Goal: Information Seeking & Learning: Learn about a topic

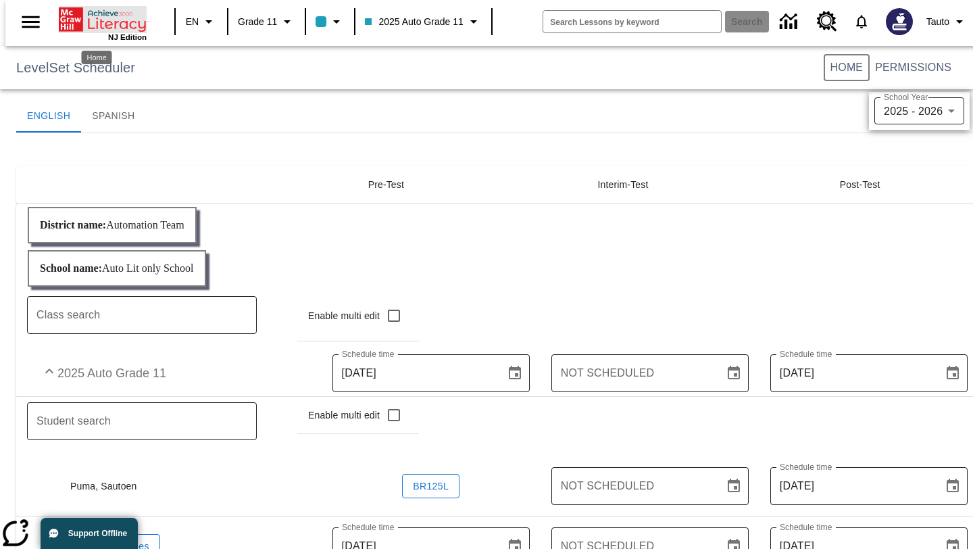
click at [115, 18] on icon "Home" at bounding box center [104, 19] width 90 height 27
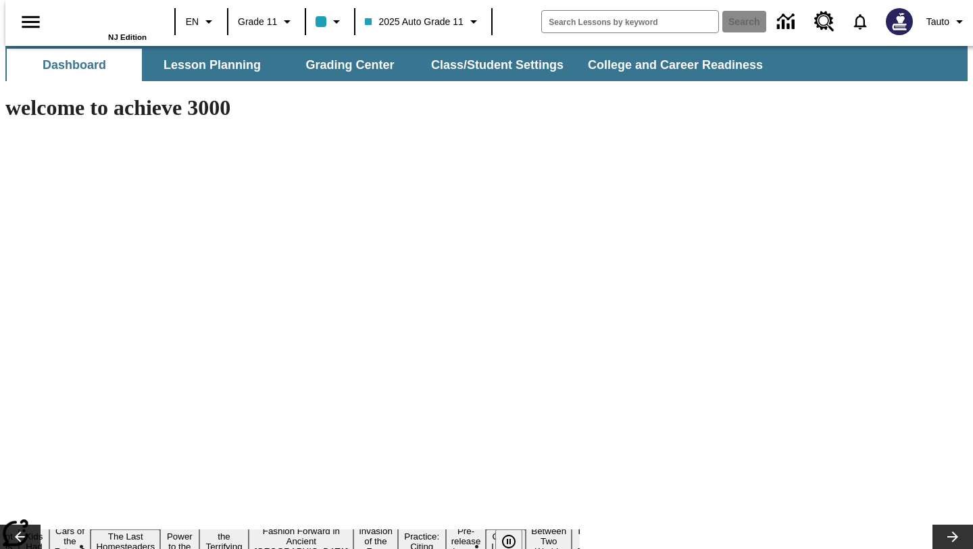
type input "-1"
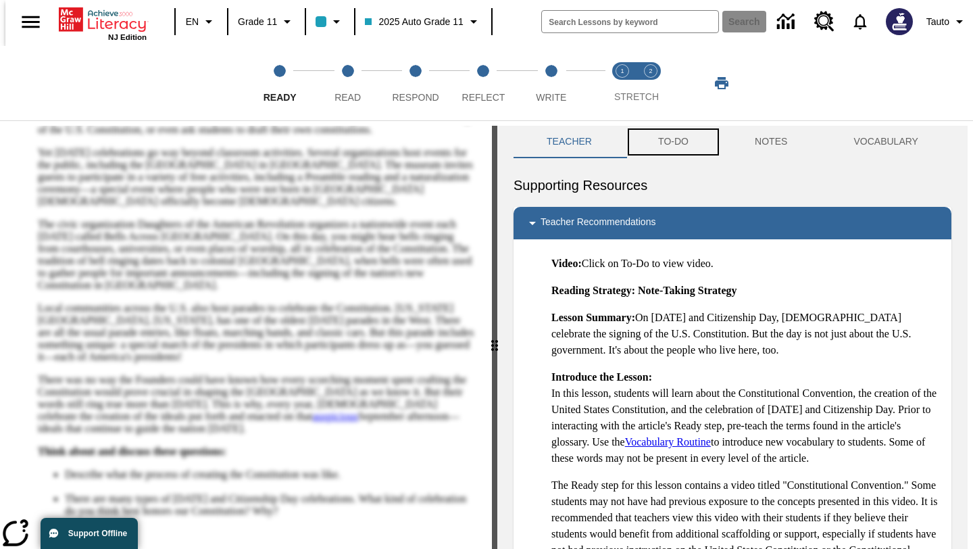
scroll to position [4, 0]
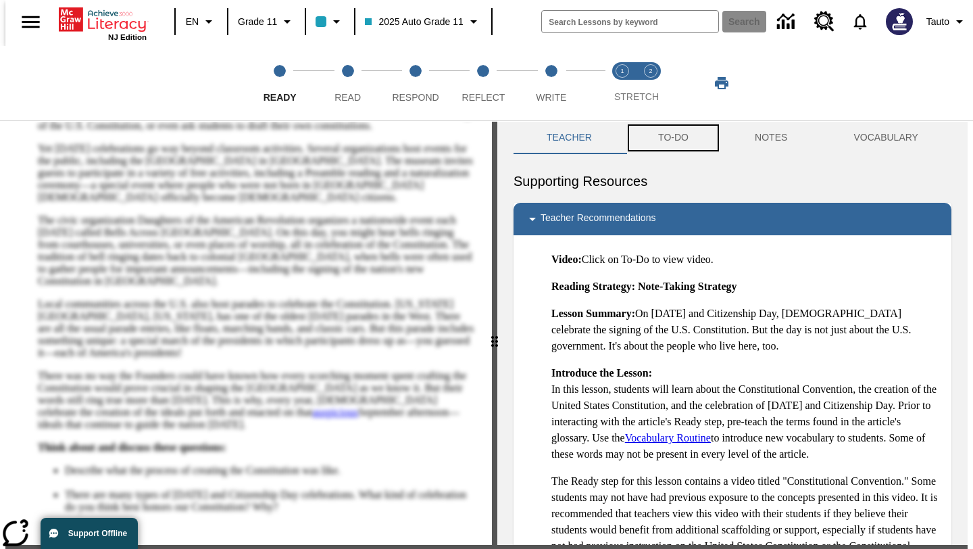
click at [676, 135] on button "TO-DO" at bounding box center [673, 138] width 97 height 32
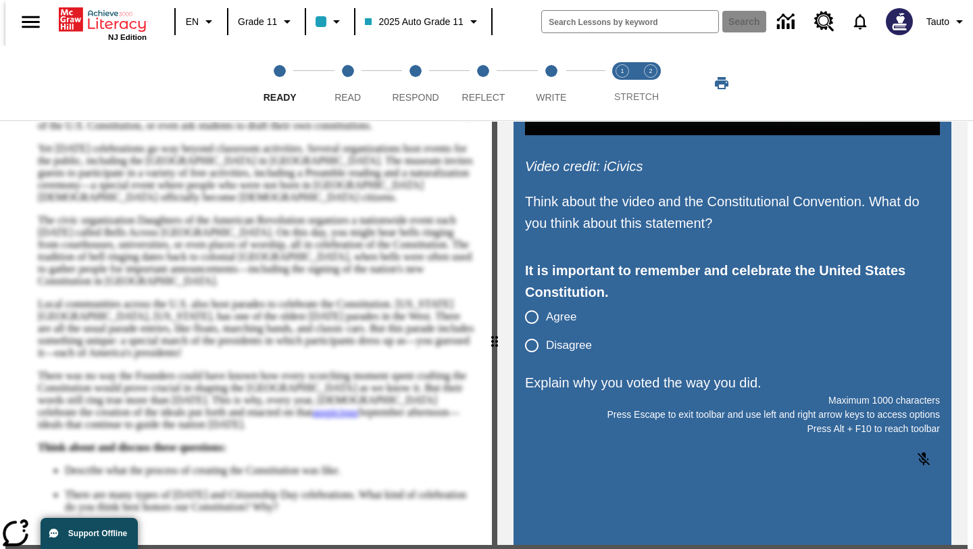
scroll to position [539, 0]
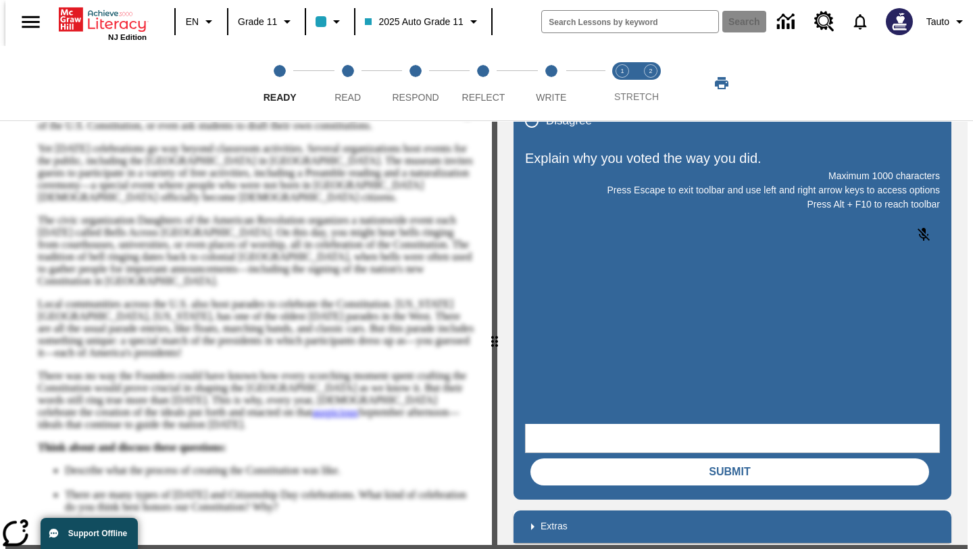
click at [533, 144] on div "Before Reading Video credit: iCivics Think about the video and the Constitution…" at bounding box center [732, 46] width 415 height 813
click at [529, 130] on input "Disagree" at bounding box center [532, 121] width 28 height 28
radio input "true"
click at [598, 353] on html at bounding box center [626, 336] width 203 height 34
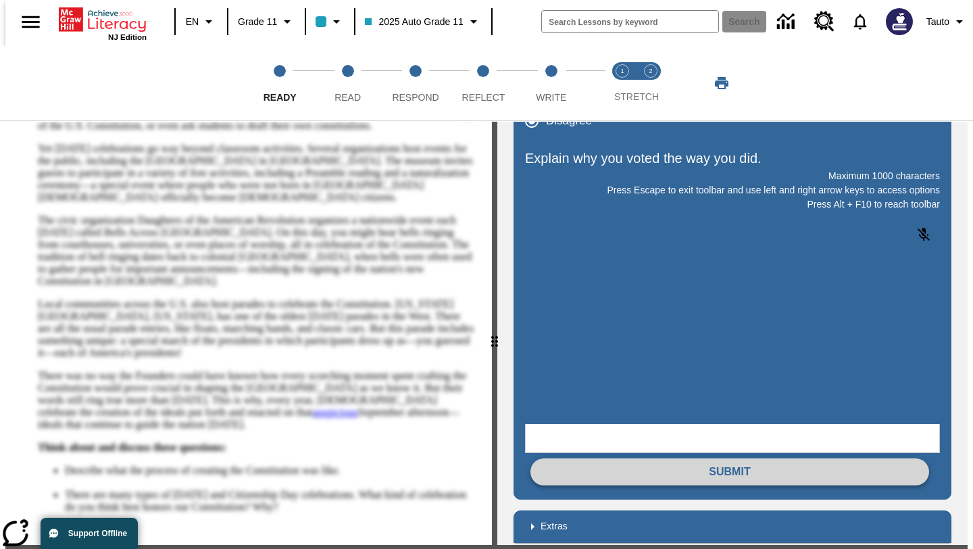
click at [687, 458] on button "Submit" at bounding box center [730, 471] width 399 height 27
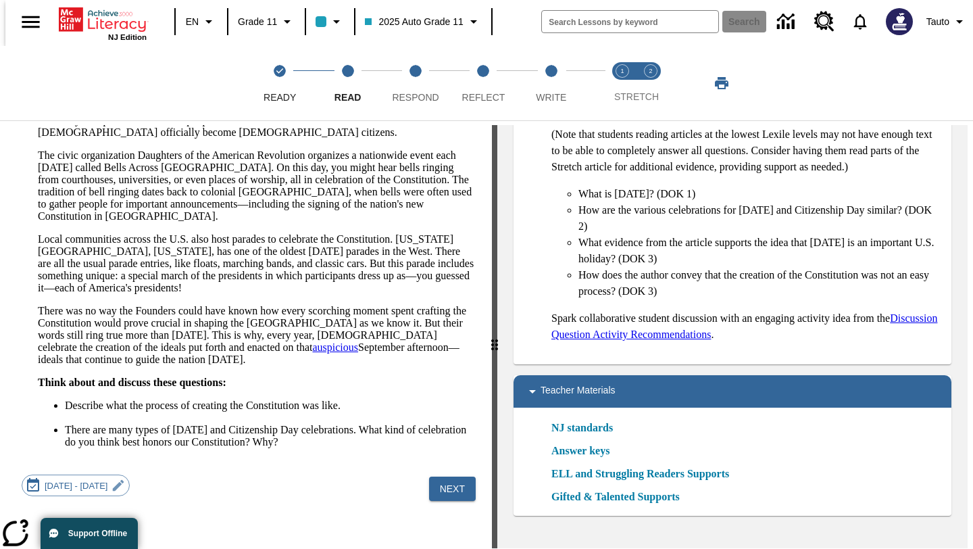
scroll to position [88, 0]
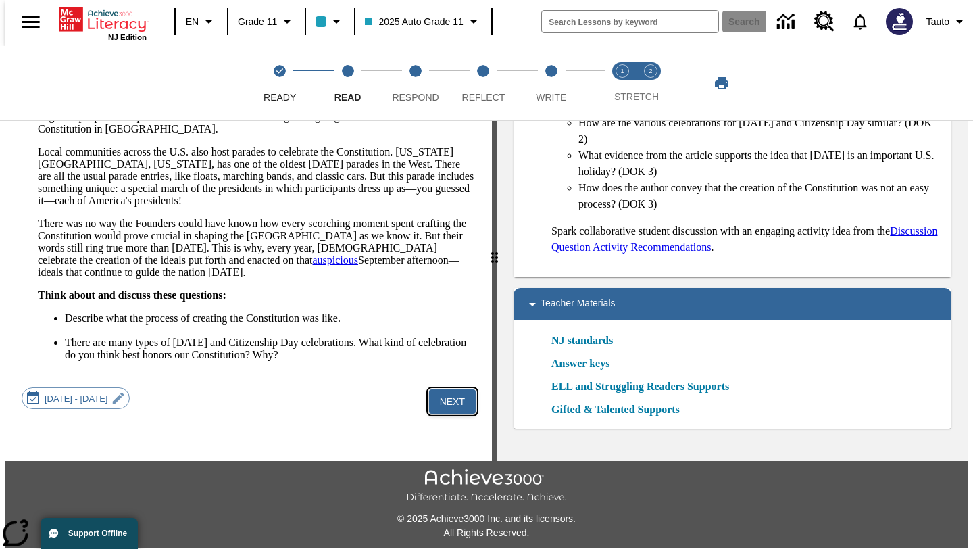
click at [458, 397] on button "Next" at bounding box center [452, 401] width 47 height 25
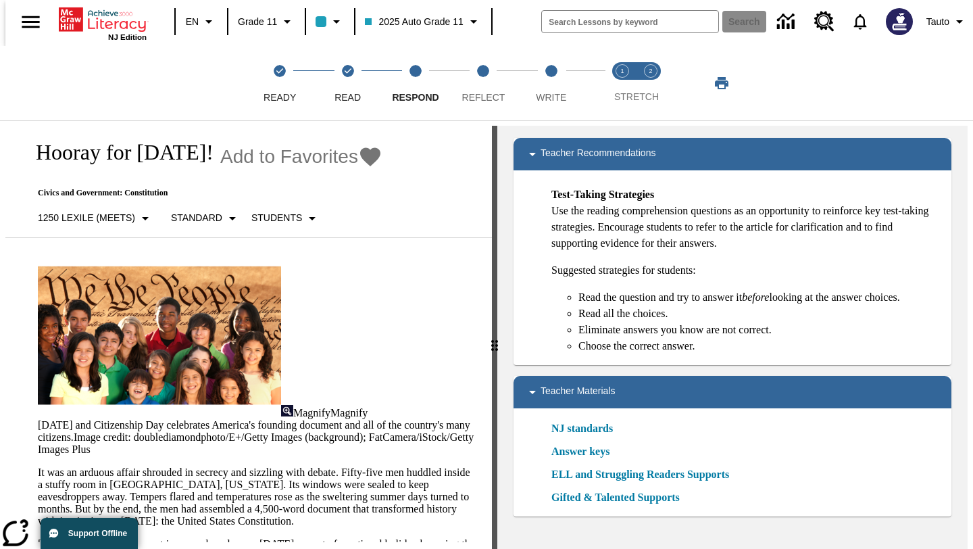
scroll to position [85, 0]
click at [945, 20] on button "Tauto" at bounding box center [947, 21] width 52 height 24
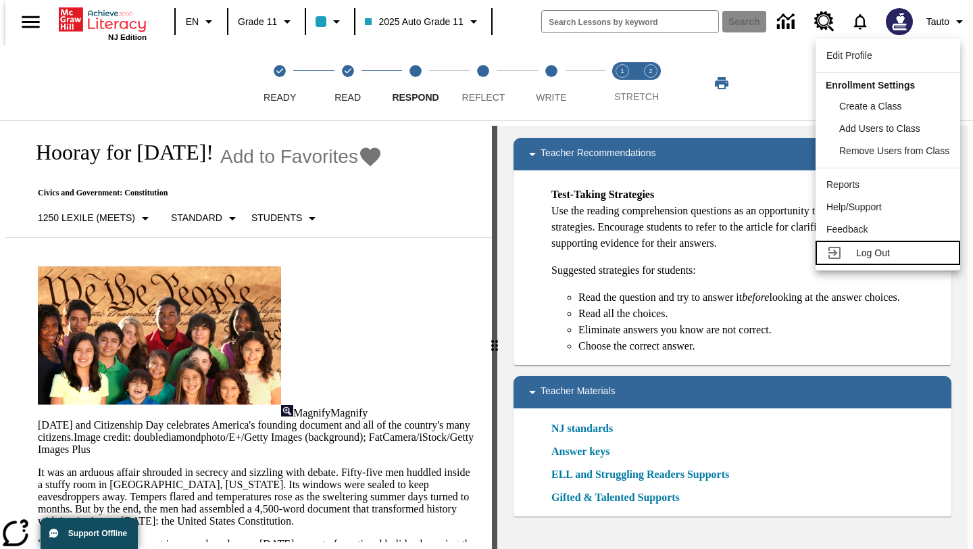
click at [855, 256] on link "Log Out" at bounding box center [888, 253] width 145 height 24
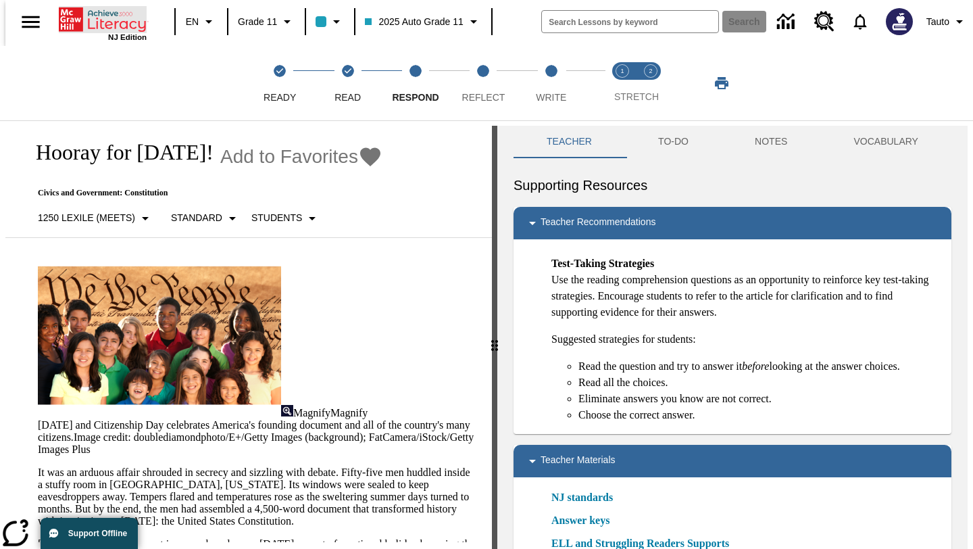
click at [77, 15] on icon "Home" at bounding box center [71, 19] width 24 height 24
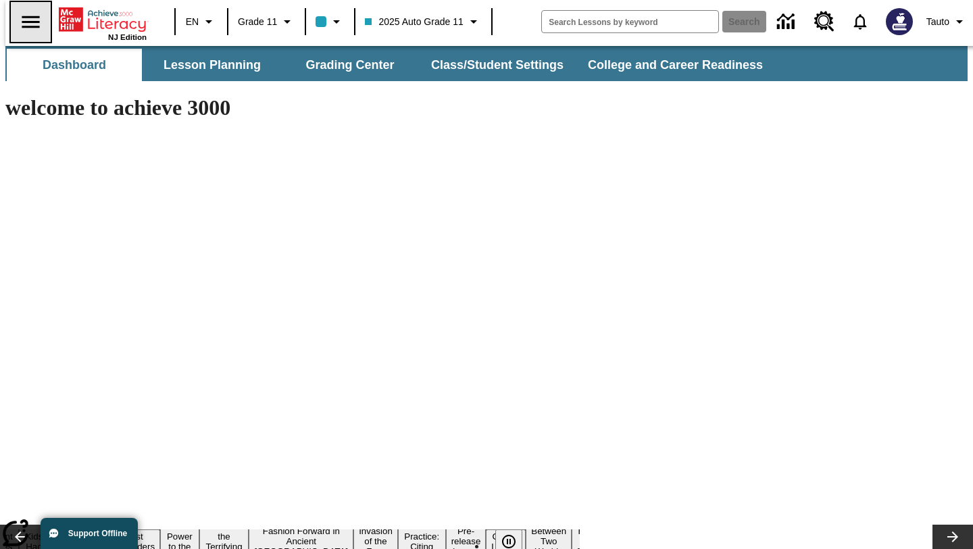
click at [19, 18] on icon "Open side menu" at bounding box center [31, 22] width 24 height 24
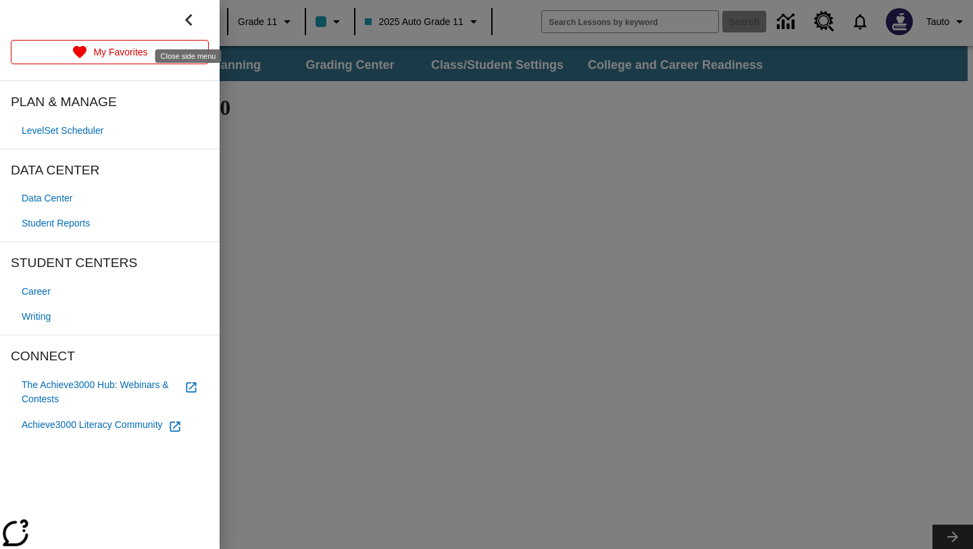
click at [190, 15] on icon "Close side menu" at bounding box center [188, 20] width 7 height 12
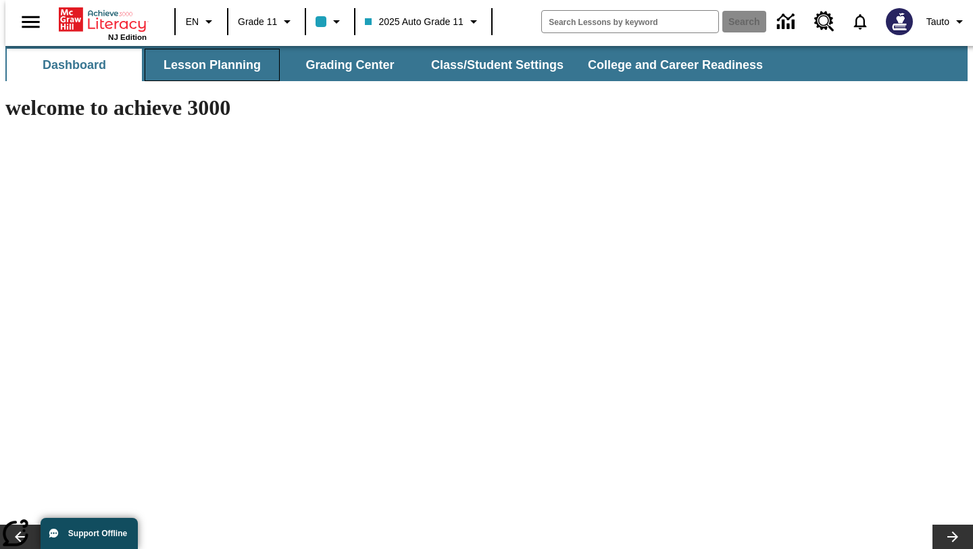
click at [238, 64] on button "Lesson Planning" at bounding box center [212, 65] width 135 height 32
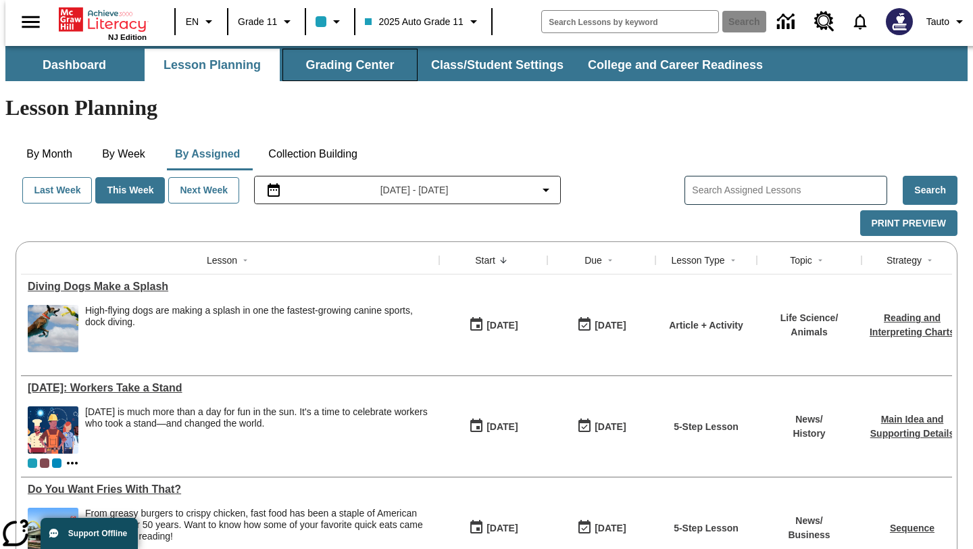
click at [310, 69] on button "Grading Center" at bounding box center [350, 65] width 135 height 32
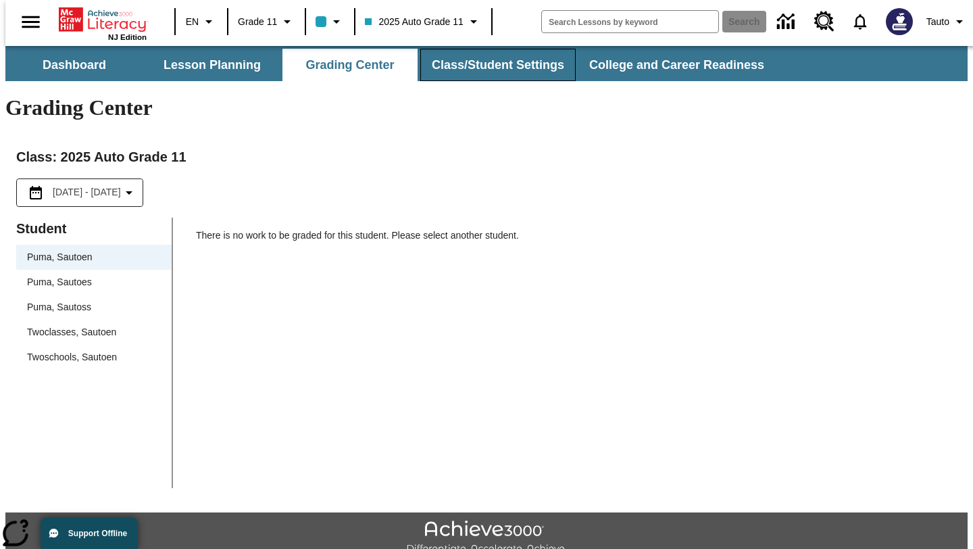
click at [487, 73] on button "Class/Student Settings" at bounding box center [497, 65] width 155 height 32
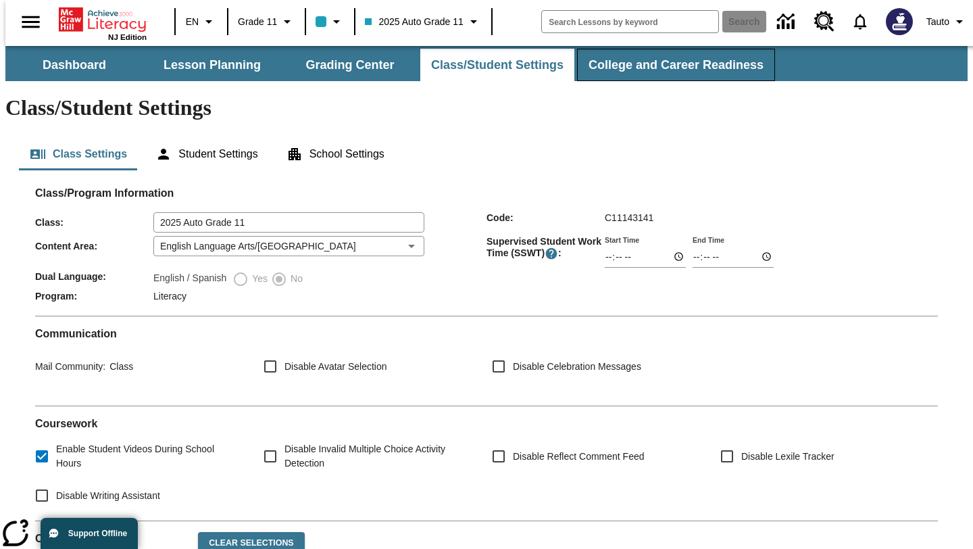
click at [604, 60] on button "College and Career Readiness" at bounding box center [676, 65] width 198 height 32
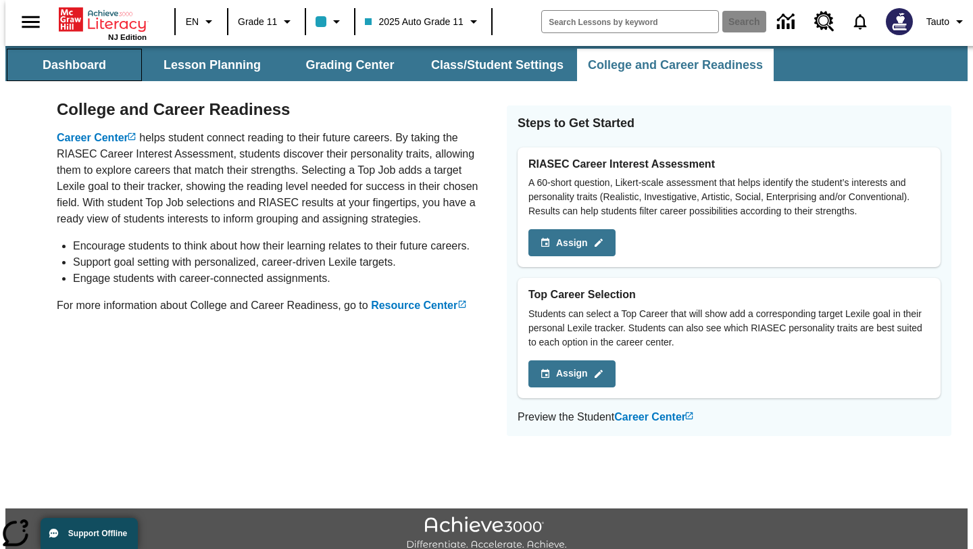
click at [88, 55] on button "Dashboard" at bounding box center [74, 65] width 135 height 32
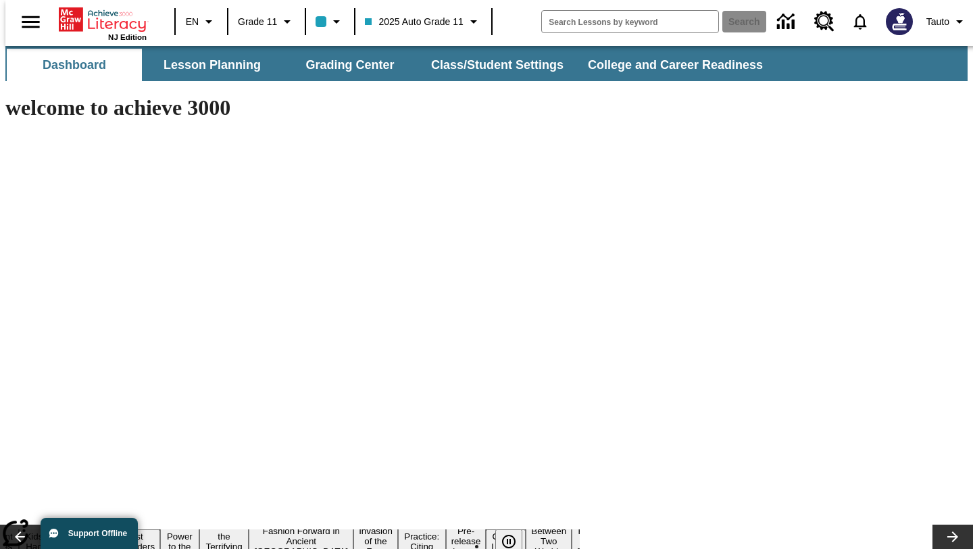
type input "-1"
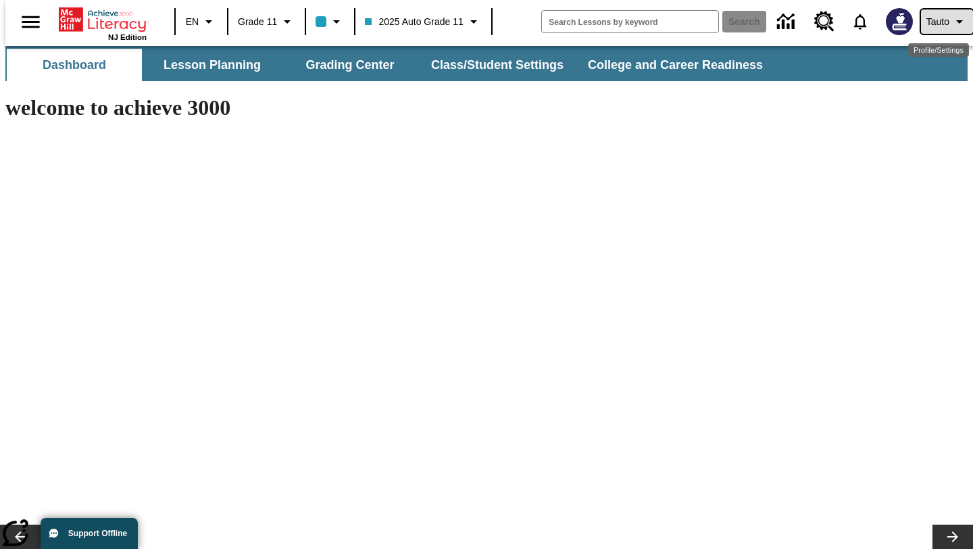
click at [927, 18] on span "Tauto" at bounding box center [938, 22] width 23 height 14
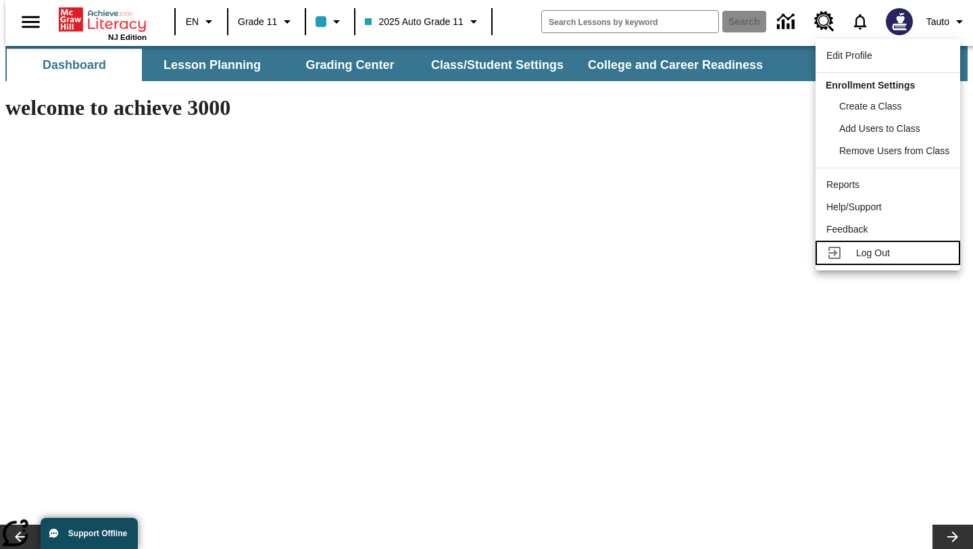
click at [868, 249] on span "Log Out" at bounding box center [873, 252] width 34 height 11
